Goal: Task Accomplishment & Management: Complete application form

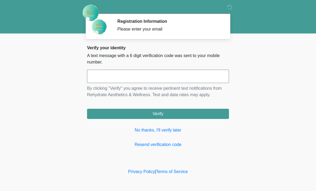
click at [170, 129] on link "No thanks, I'll verify later" at bounding box center [158, 130] width 142 height 6
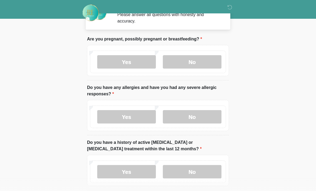
scroll to position [15, 0]
click at [190, 56] on label "No" at bounding box center [192, 61] width 59 height 13
click at [196, 118] on label "No" at bounding box center [192, 116] width 59 height 13
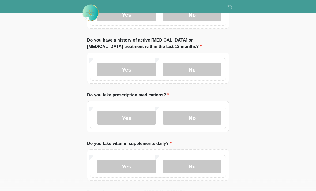
scroll to position [120, 0]
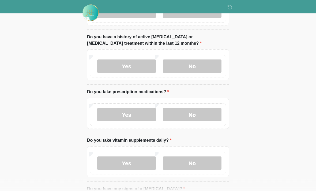
click at [200, 62] on label "No" at bounding box center [192, 66] width 59 height 13
click at [190, 115] on label "No" at bounding box center [192, 114] width 59 height 13
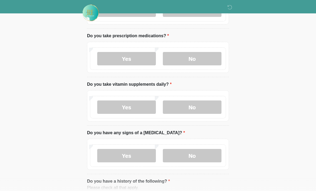
scroll to position [178, 0]
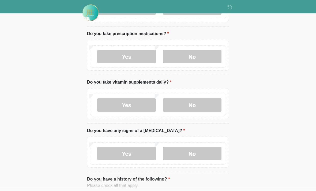
click at [198, 104] on label "No" at bounding box center [192, 104] width 59 height 13
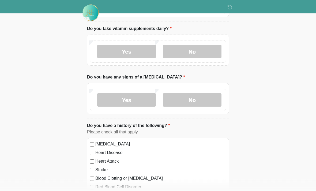
click at [190, 98] on label "No" at bounding box center [192, 99] width 59 height 13
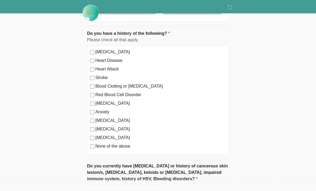
scroll to position [325, 0]
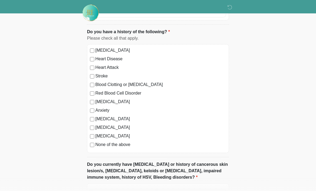
click at [95, 143] on label "None of the above" at bounding box center [160, 144] width 131 height 6
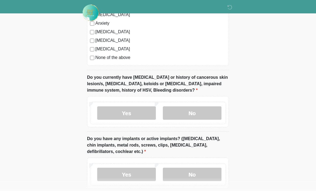
scroll to position [426, 0]
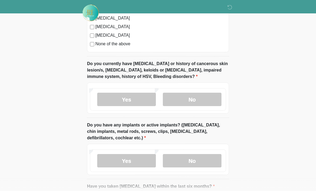
click at [203, 96] on label "No" at bounding box center [192, 99] width 59 height 13
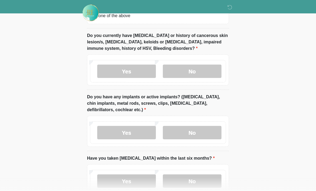
scroll to position [487, 0]
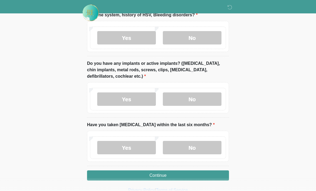
click at [191, 95] on label "No" at bounding box center [192, 98] width 59 height 13
click at [191, 145] on label "No" at bounding box center [192, 147] width 59 height 13
click at [175, 174] on button "Continue" at bounding box center [158, 175] width 142 height 10
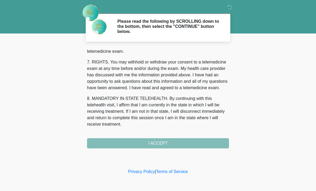
scroll to position [233, 0]
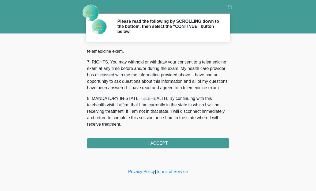
click at [166, 143] on button "I ACCEPT" at bounding box center [158, 143] width 142 height 10
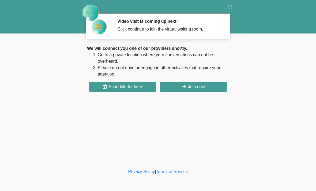
click at [198, 89] on button "Join now" at bounding box center [193, 87] width 67 height 10
